Goal: Task Accomplishment & Management: Manage account settings

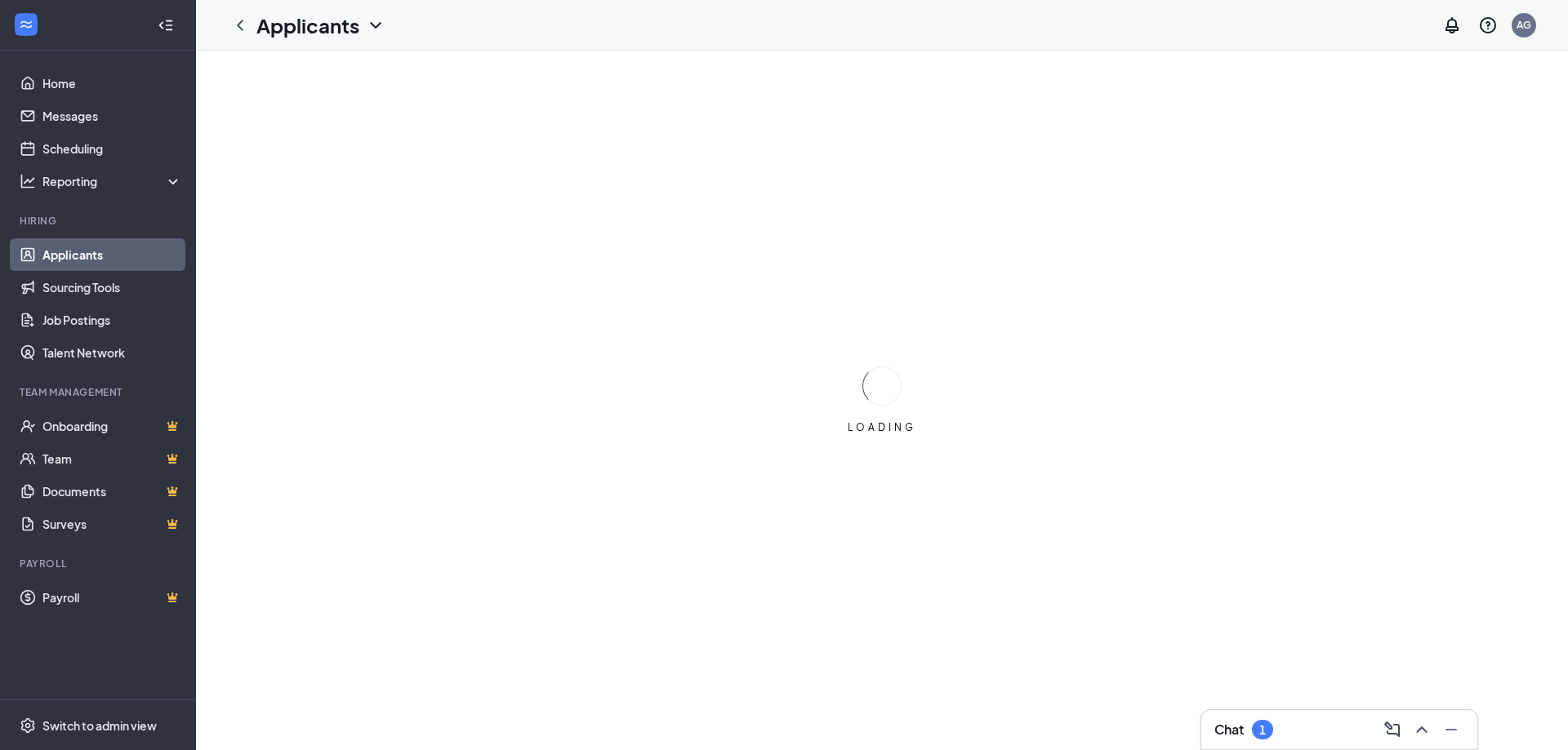
click at [68, 264] on link "Applicants" at bounding box center [112, 255] width 140 height 32
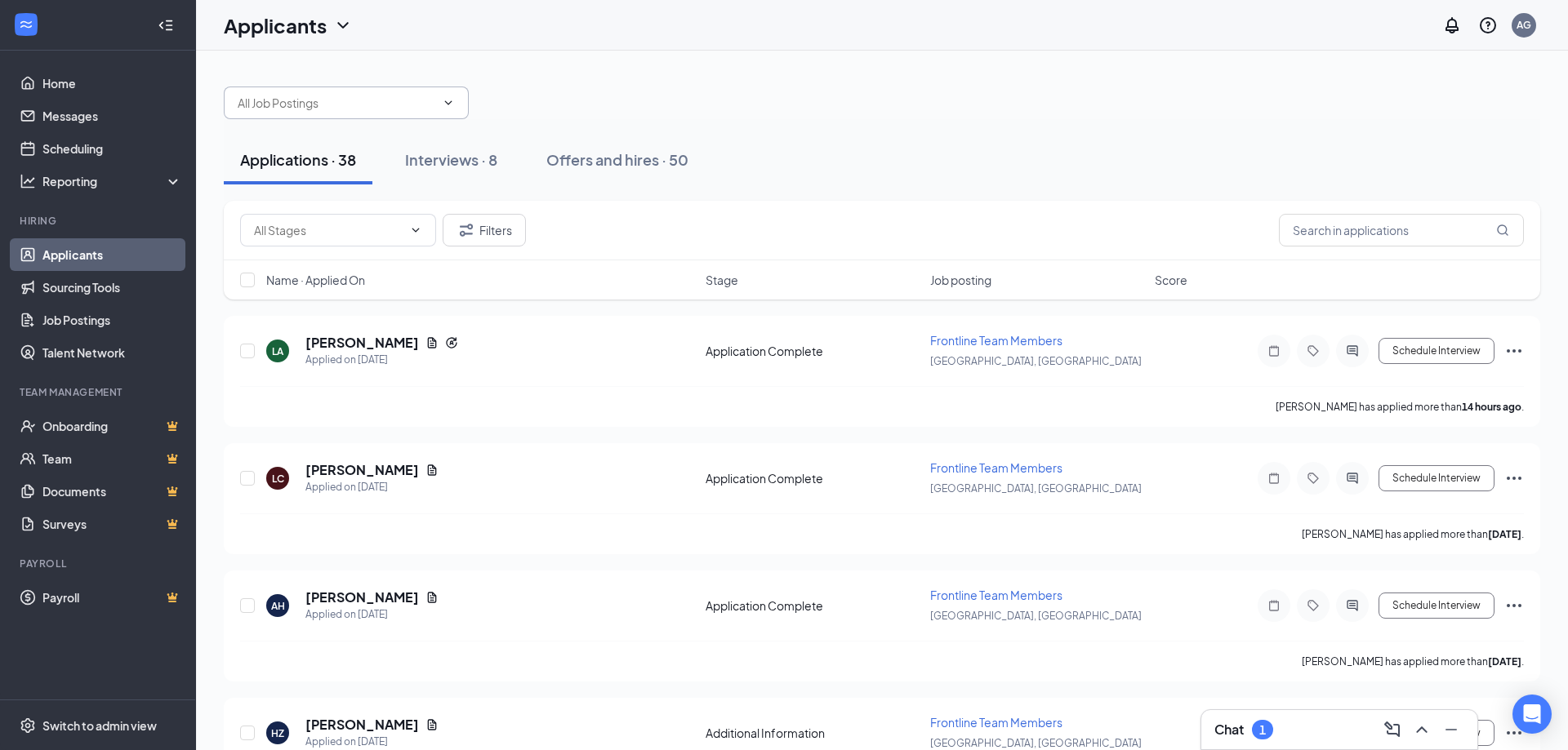
click at [378, 106] on input "text" at bounding box center [336, 103] width 198 height 18
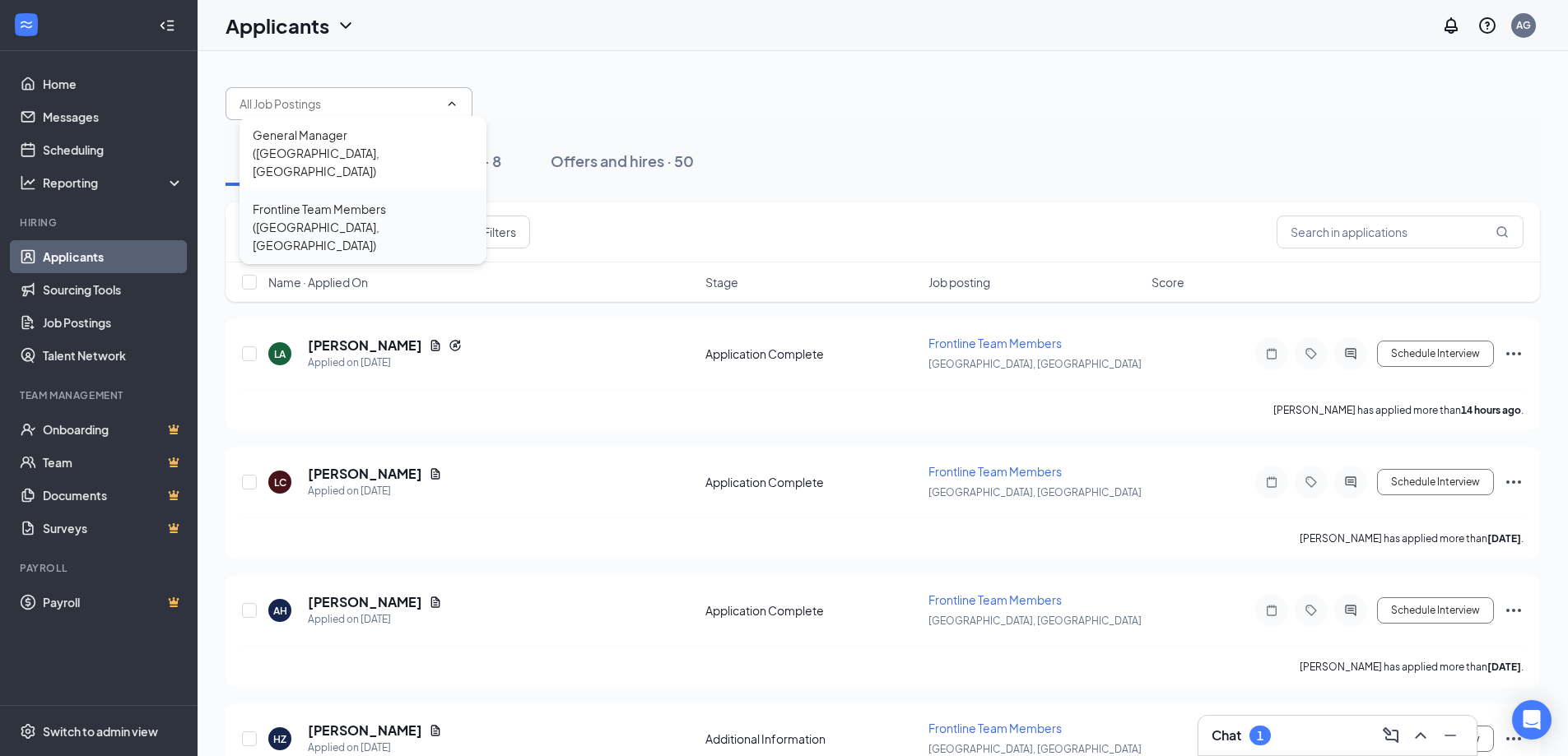
click at [355, 200] on div "Frontline Team Members ([GEOGRAPHIC_DATA], [GEOGRAPHIC_DATA])" at bounding box center [363, 227] width 221 height 55
type input "Frontline Team Members ([GEOGRAPHIC_DATA], [GEOGRAPHIC_DATA])"
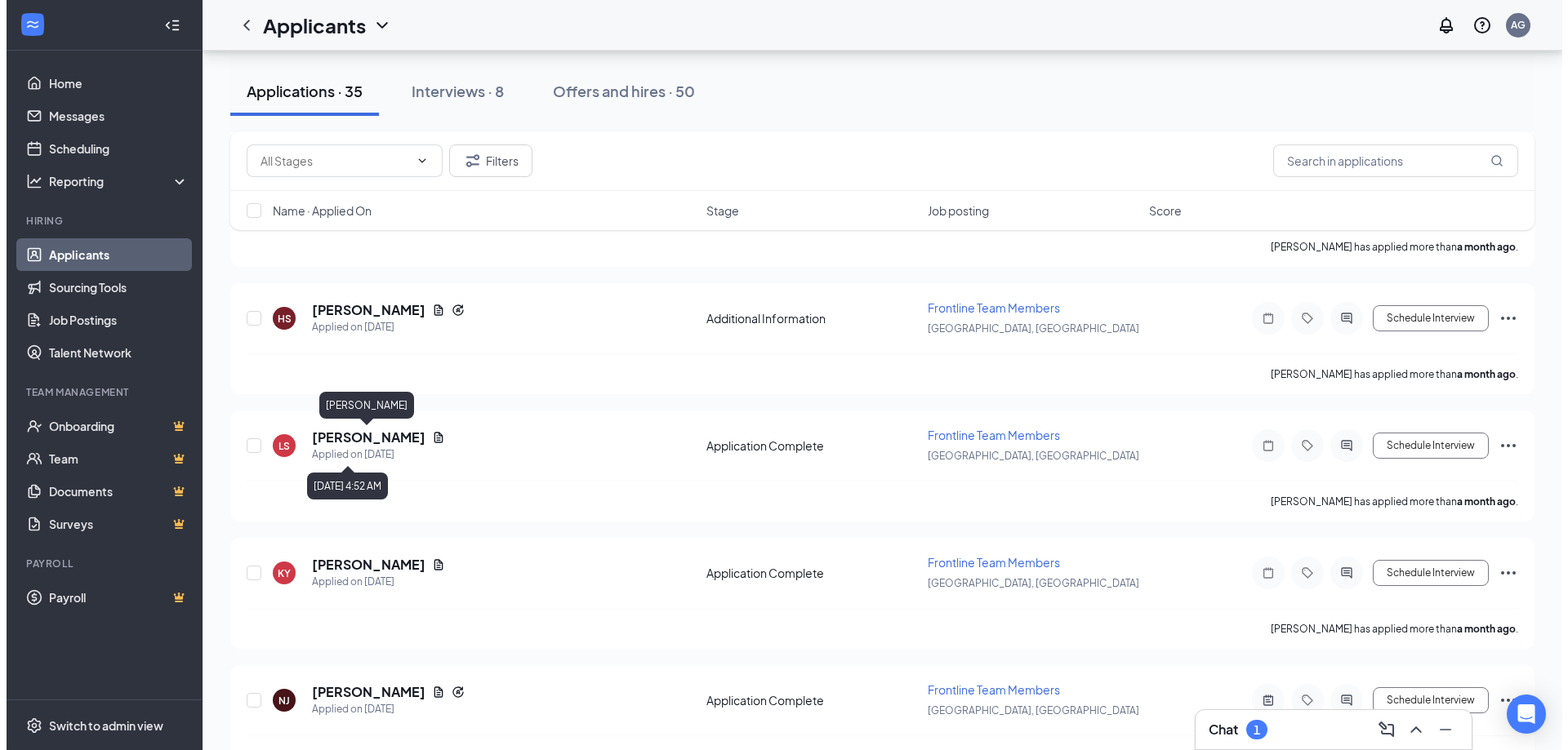
scroll to position [4062, 0]
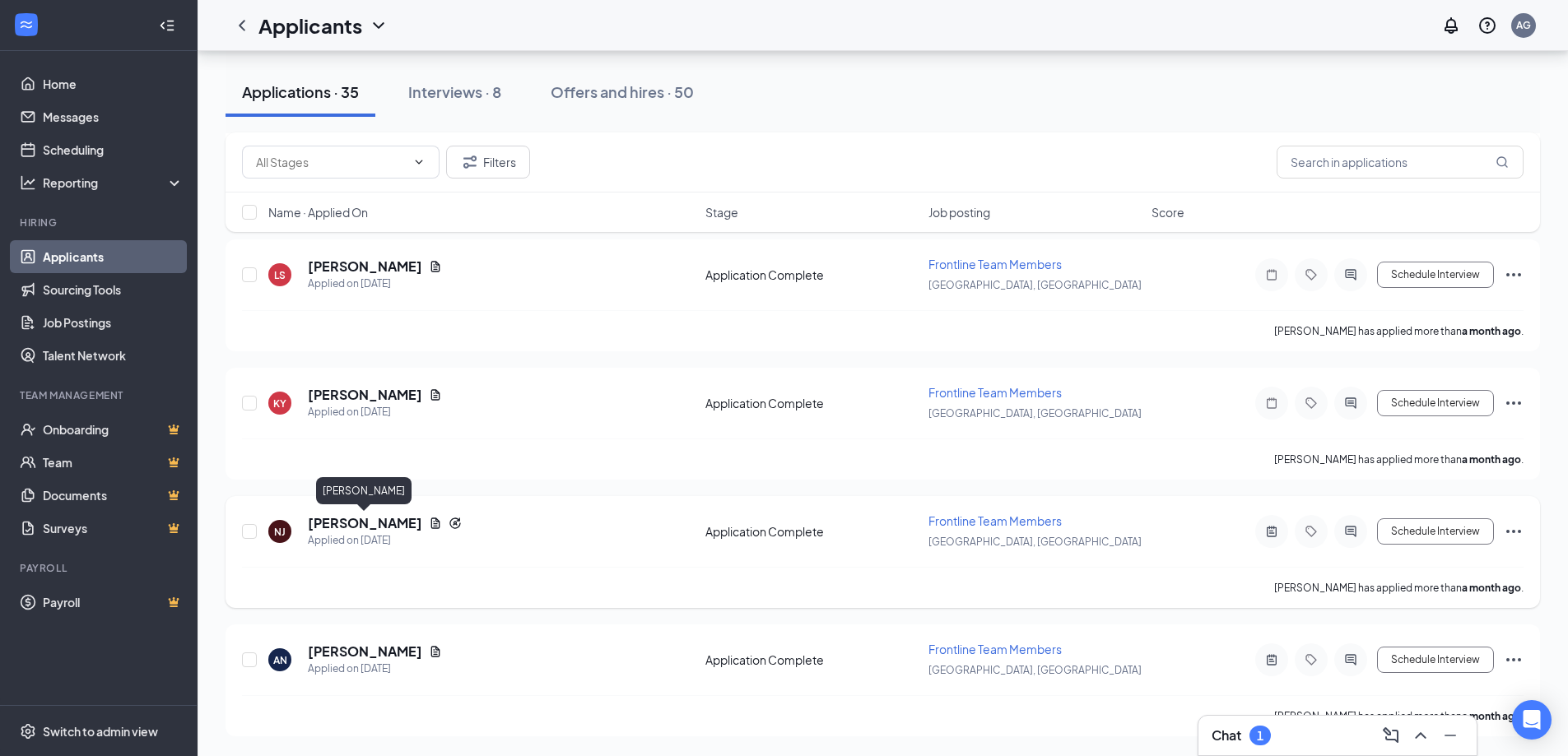
click at [382, 523] on h5 "[PERSON_NAME]" at bounding box center [365, 523] width 115 height 18
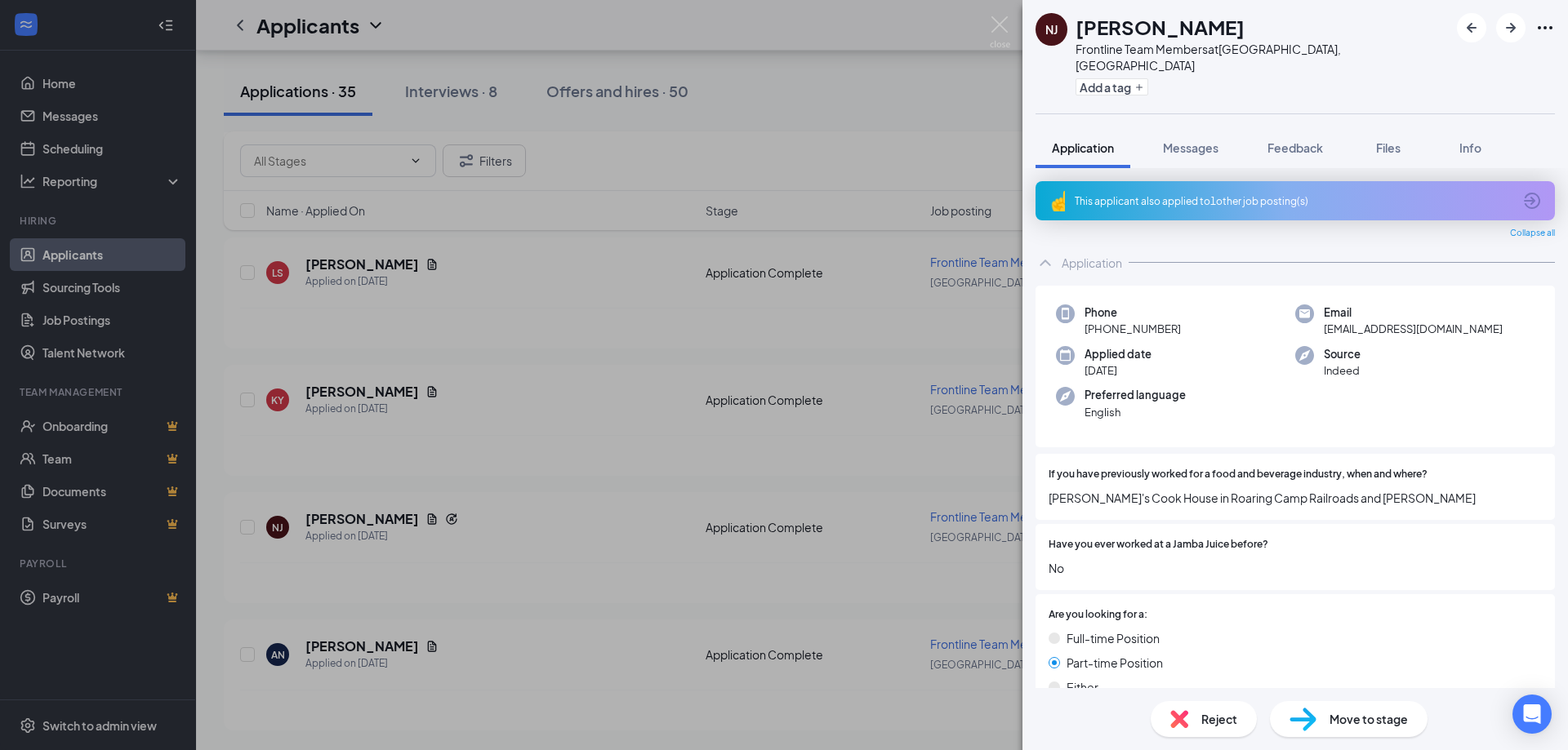
click at [1362, 727] on div "Move to stage" at bounding box center [1348, 719] width 158 height 36
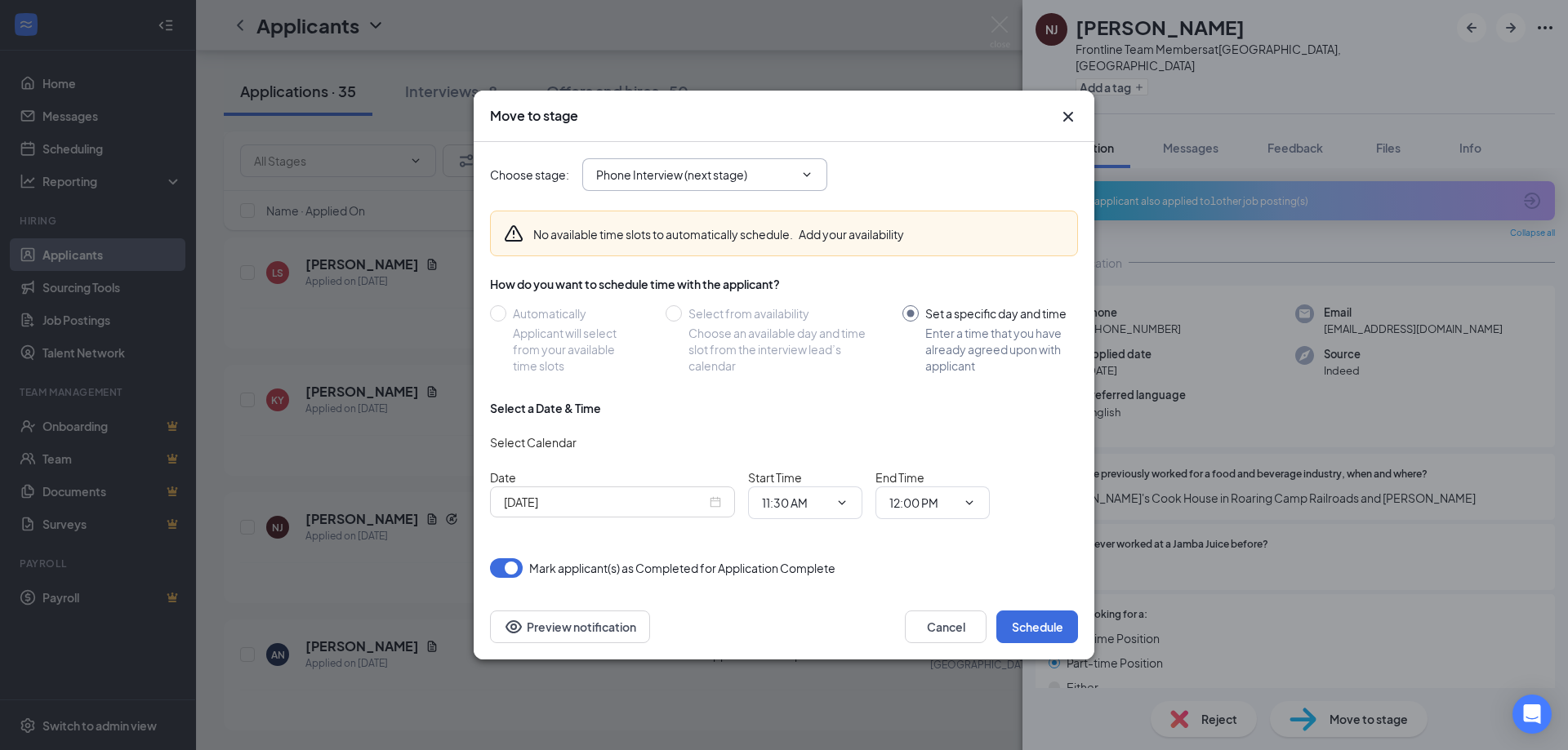
click at [763, 178] on input "Phone Interview (next stage)" at bounding box center [694, 174] width 198 height 18
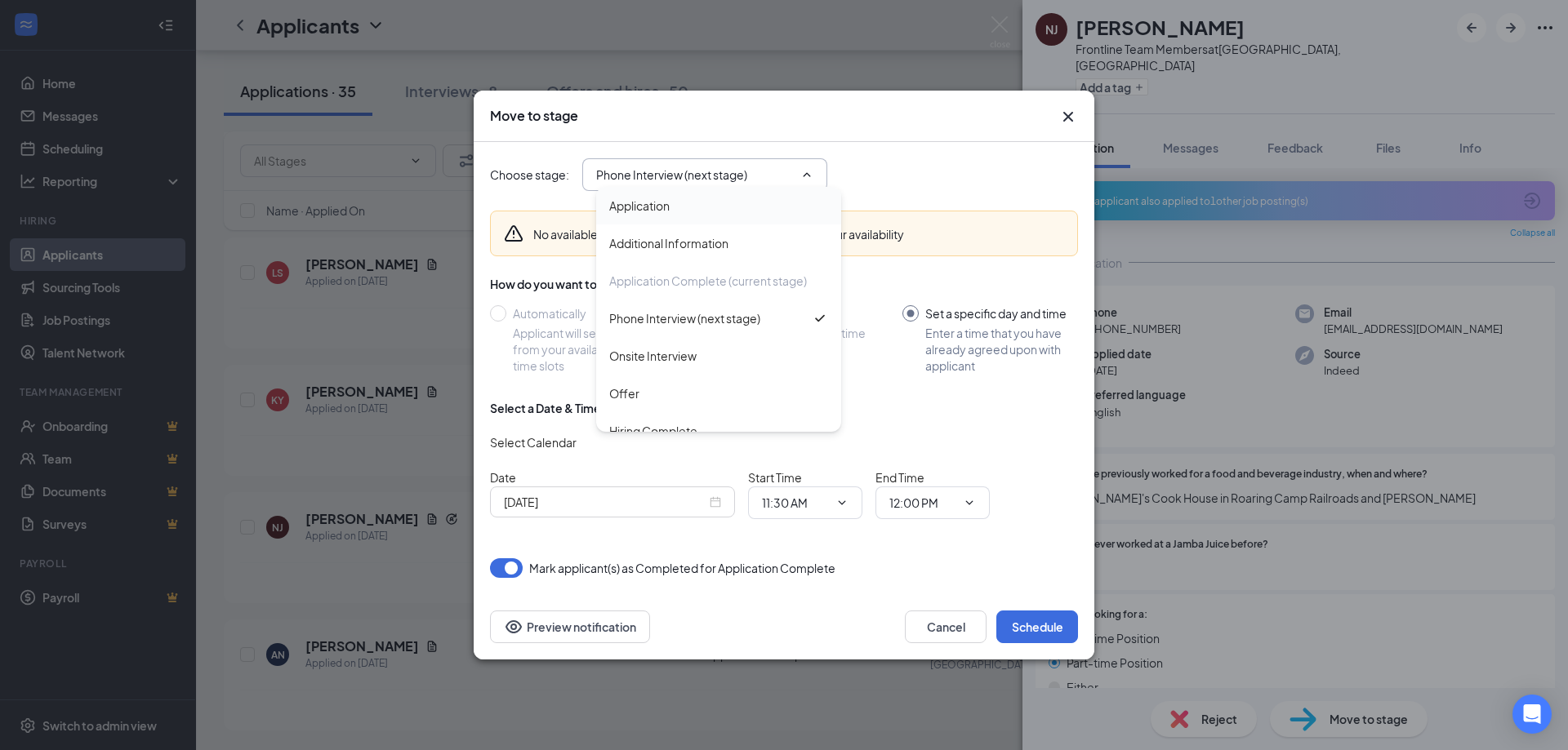
click at [677, 355] on div "Onsite Interview" at bounding box center [652, 355] width 87 height 18
type input "Onsite Interview"
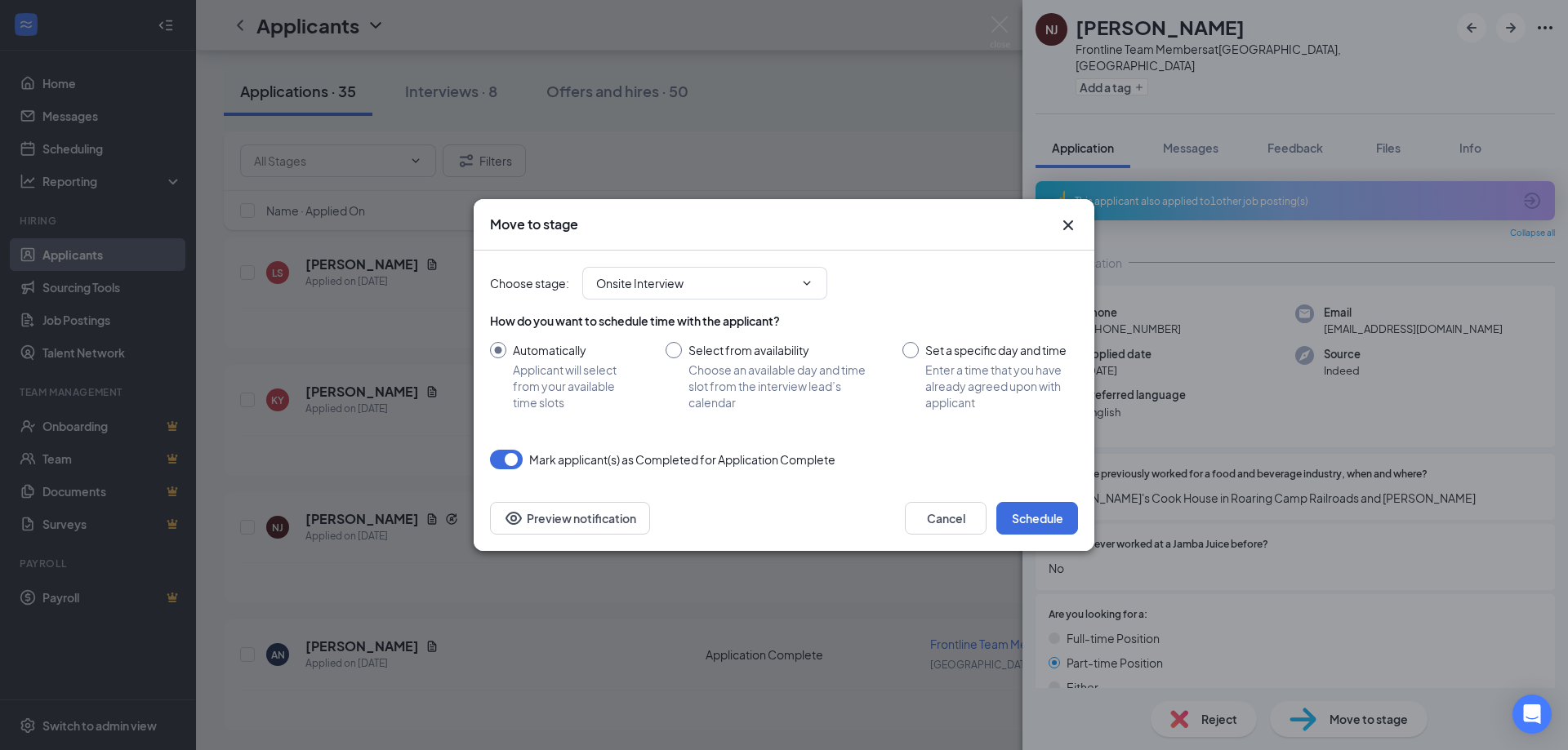
click at [923, 357] on input "Set a specific day and time Enter a time that you have already agreed upon with…" at bounding box center [989, 376] width 176 height 69
radio input "true"
radio input "false"
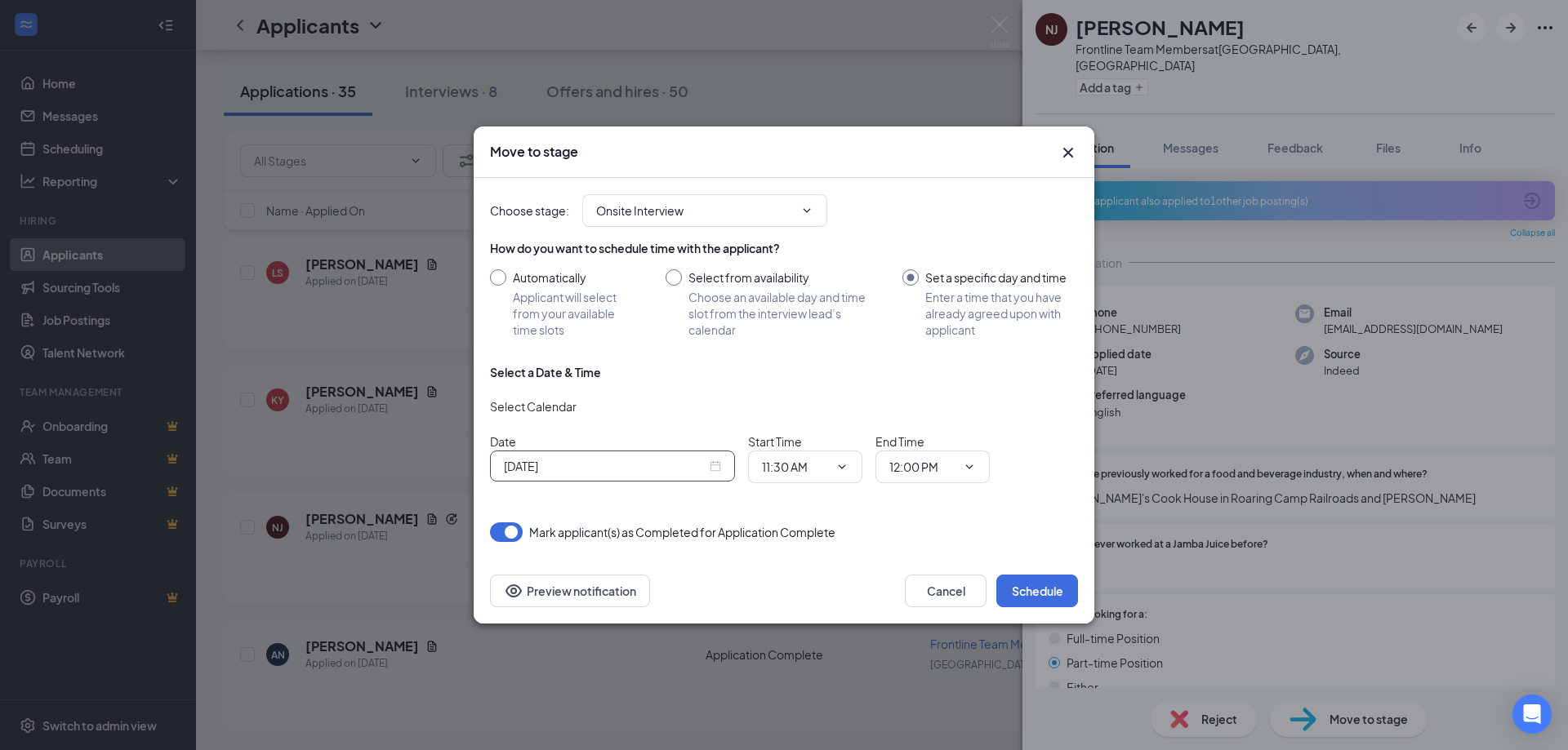
click at [710, 472] on div "[DATE]" at bounding box center [613, 466] width 217 height 18
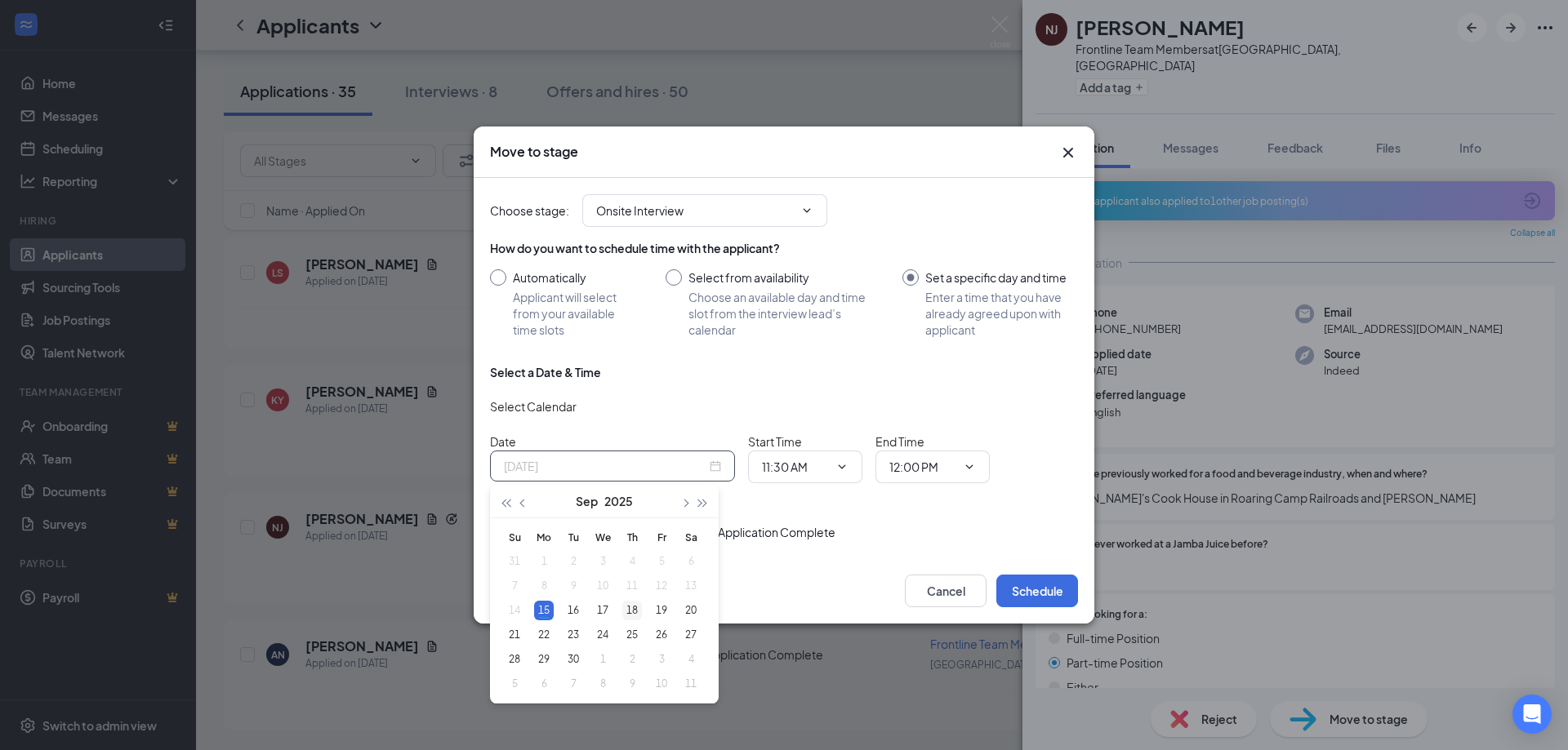
type input "[DATE]"
click at [632, 615] on div "18" at bounding box center [631, 610] width 20 height 20
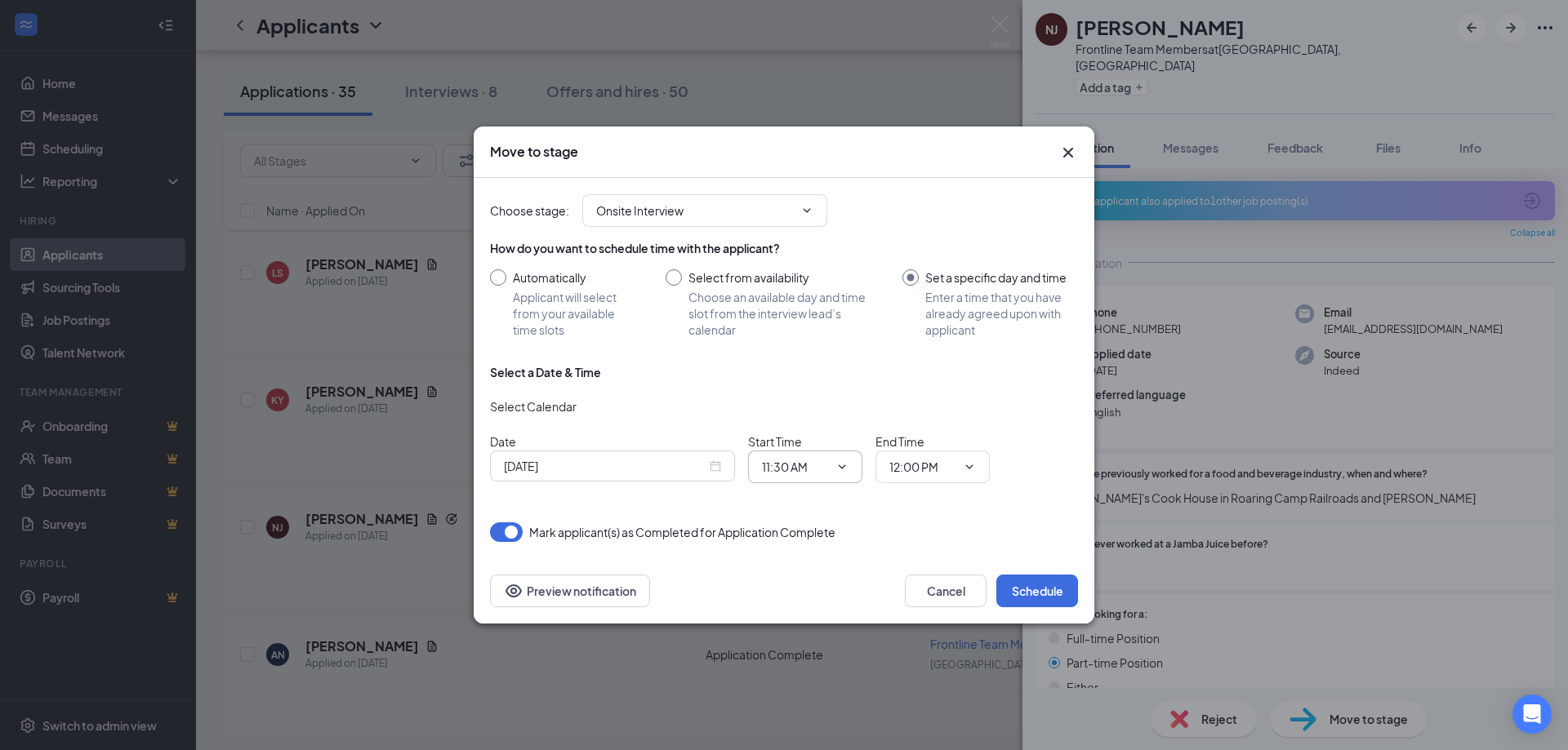
click at [851, 471] on span "11:30 AM" at bounding box center [804, 467] width 115 height 32
click at [831, 463] on span "11:30 AM" at bounding box center [804, 467] width 115 height 32
click at [844, 466] on icon "ChevronDown" at bounding box center [842, 467] width 8 height 4
click at [772, 463] on input "11:30 AM" at bounding box center [795, 467] width 67 height 18
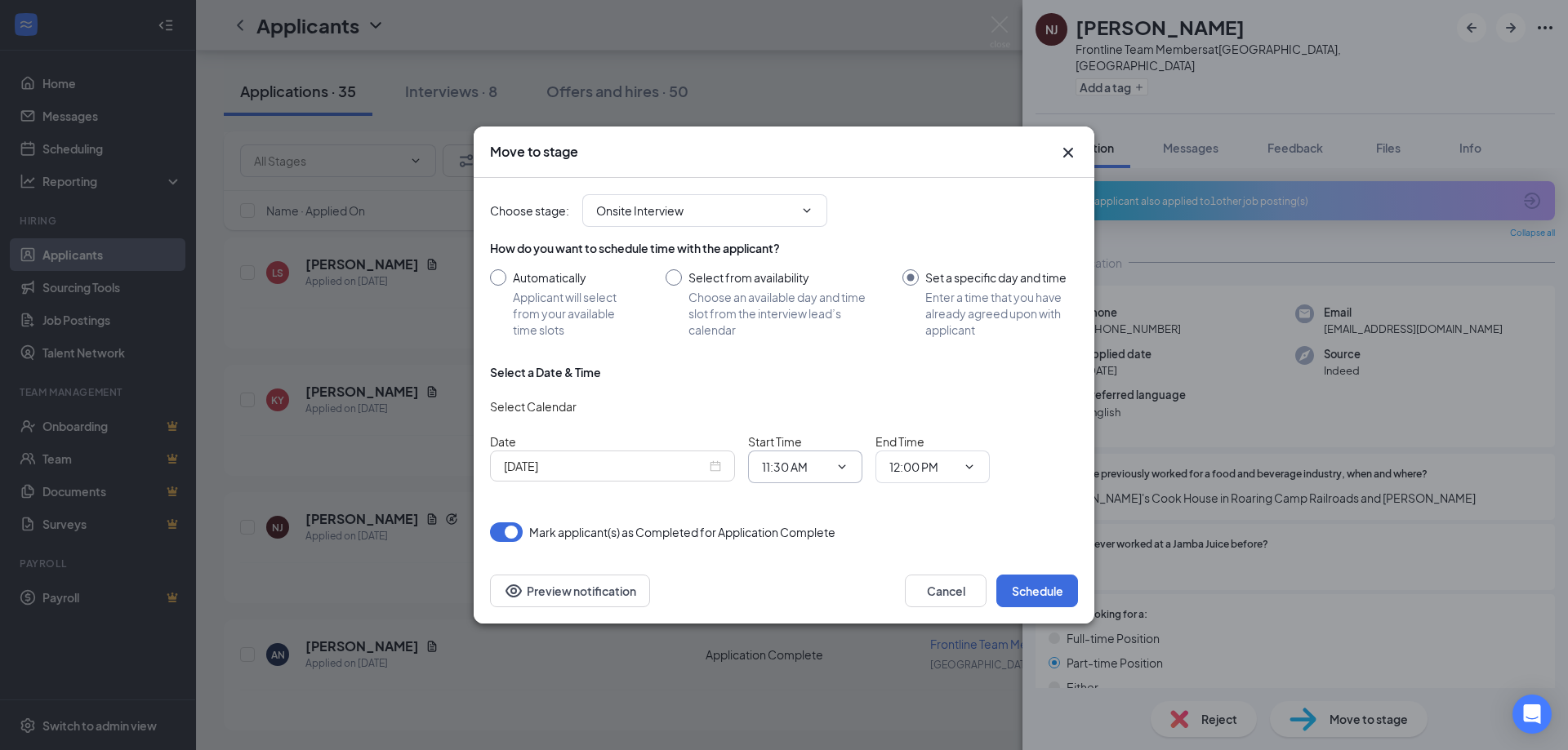
click at [772, 465] on input "11:30 AM" at bounding box center [795, 467] width 67 height 18
click at [796, 369] on div "02:30 PM" at bounding box center [798, 366] width 48 height 18
type input "02:30 PM"
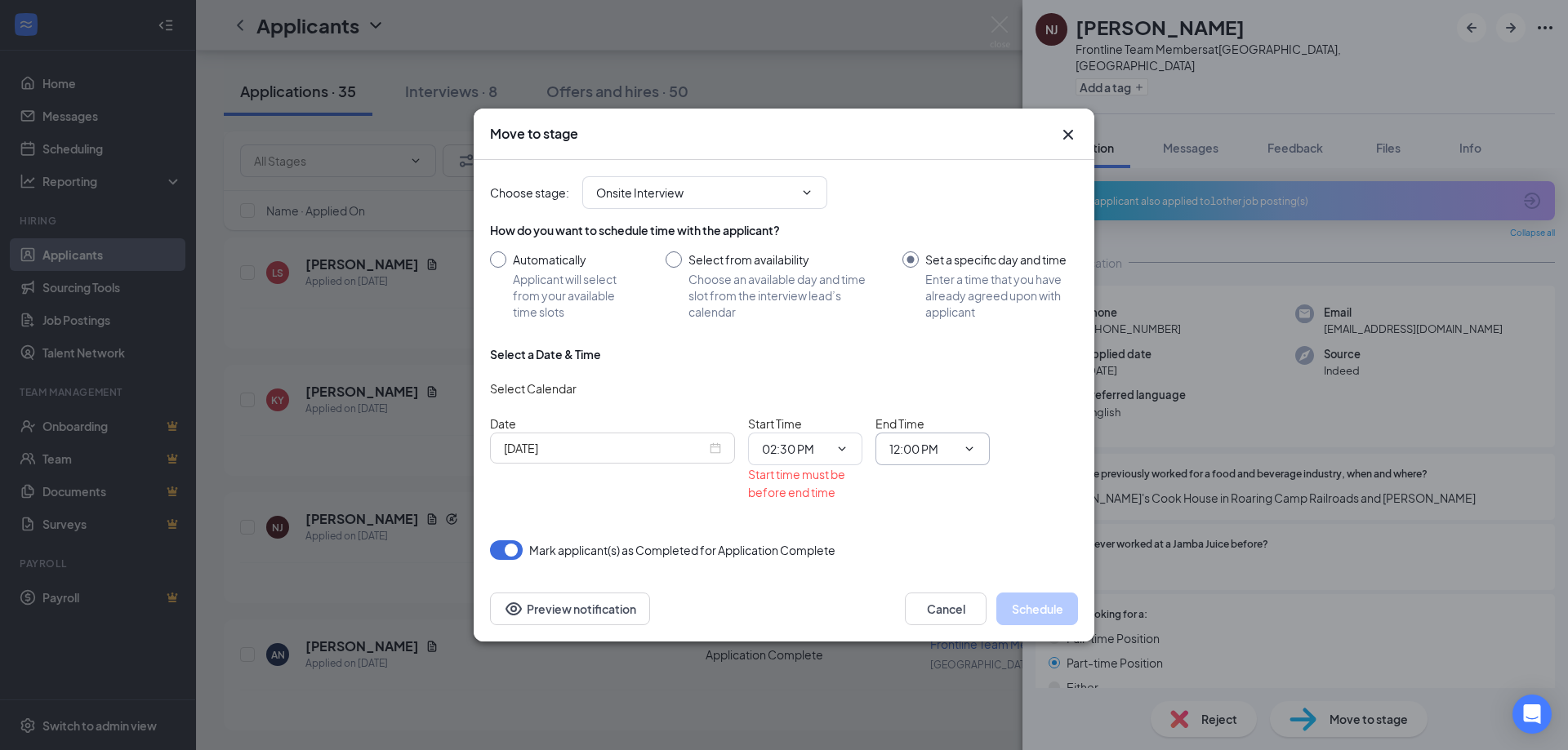
click at [889, 446] on input "12:00 PM" at bounding box center [922, 449] width 67 height 18
click at [889, 445] on input "12:00 PM" at bounding box center [922, 449] width 67 height 18
click at [932, 318] on div "02:45 PM" at bounding box center [946, 304] width 115 height 37
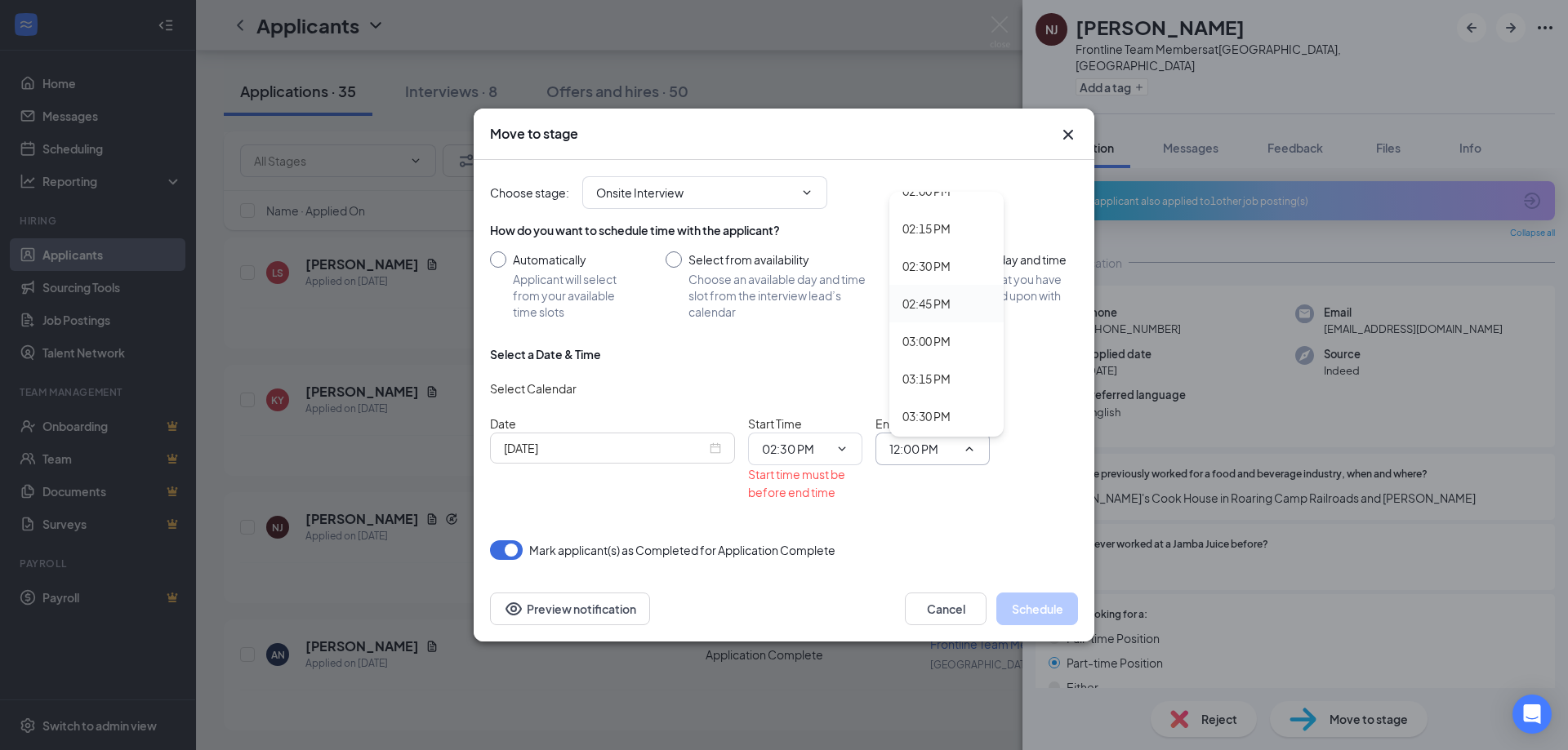
type input "02:45 PM"
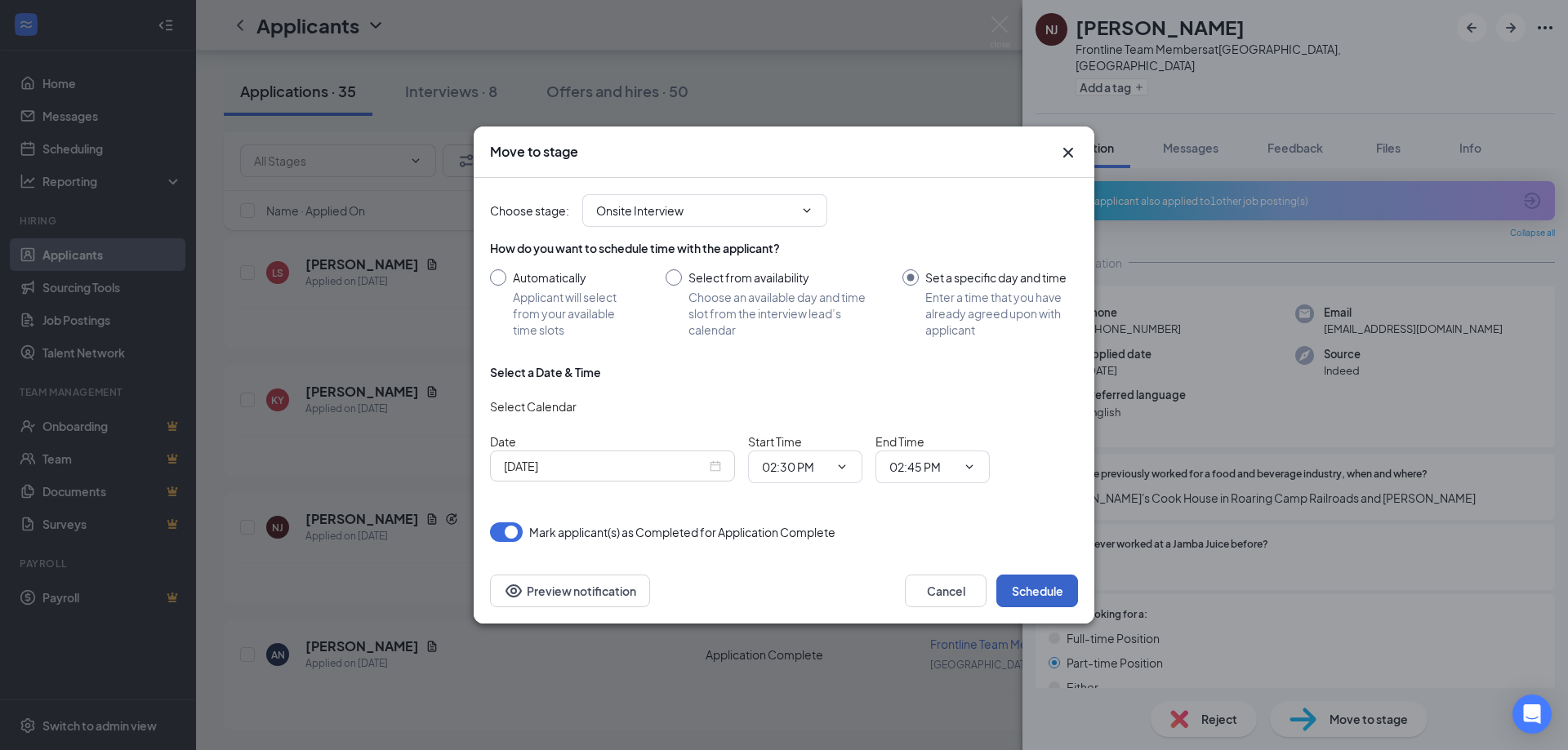
click at [1017, 586] on button "Schedule" at bounding box center [1037, 590] width 81 height 32
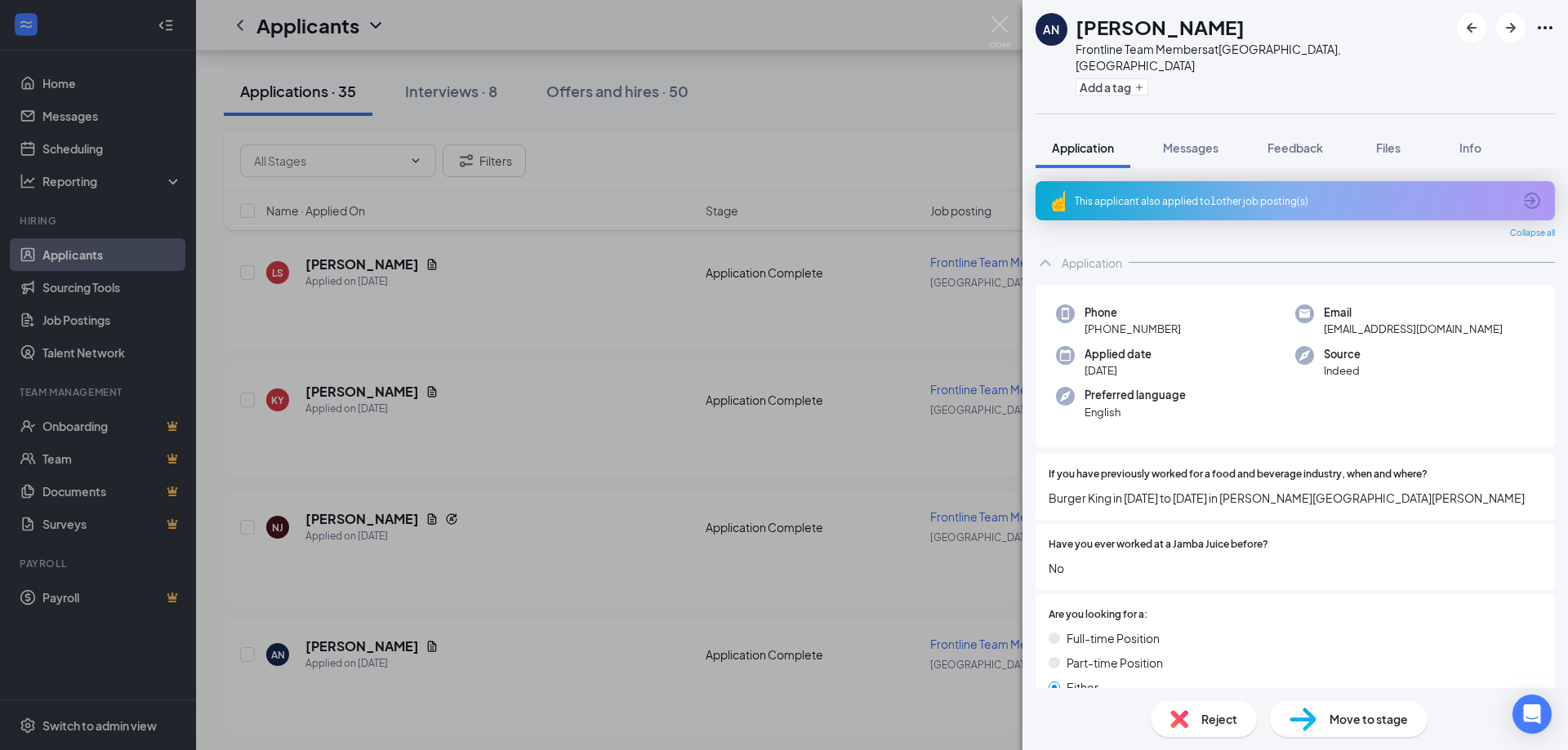
scroll to position [3934, 0]
